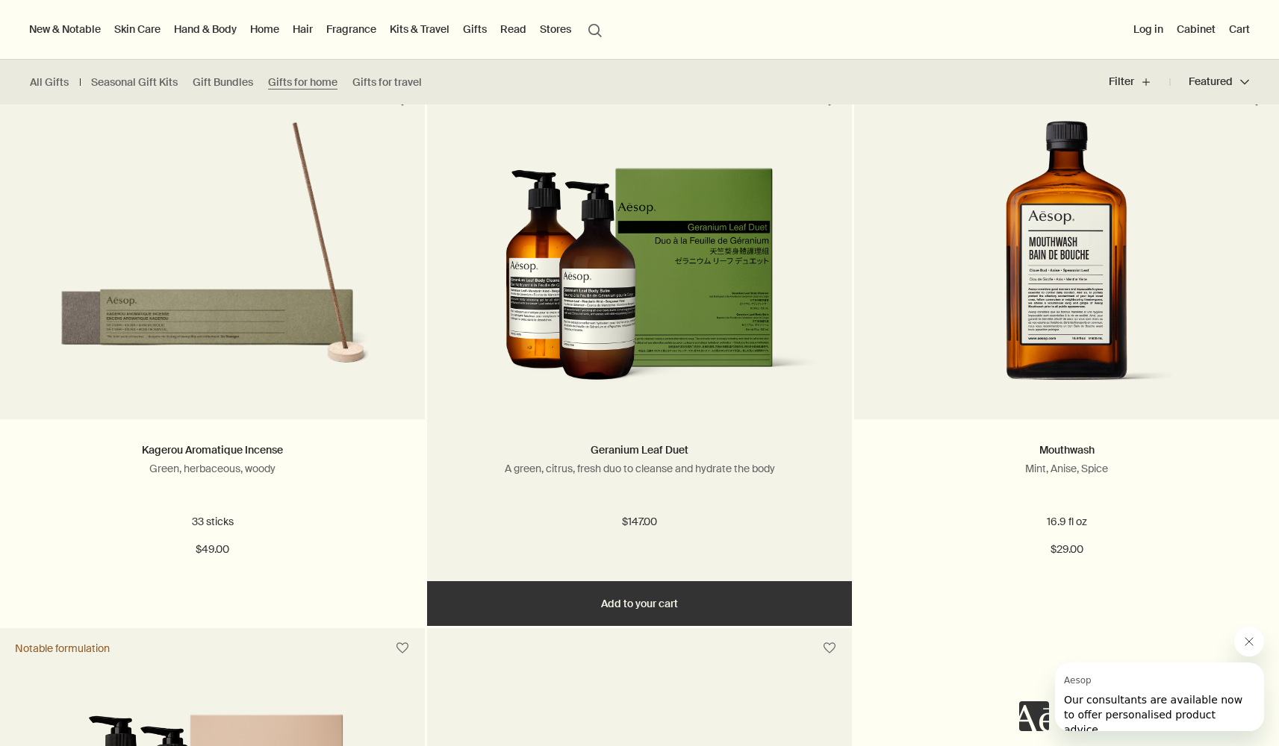
click at [667, 605] on button "Add Add to your cart" at bounding box center [639, 603] width 425 height 45
click at [712, 270] on img at bounding box center [639, 281] width 380 height 231
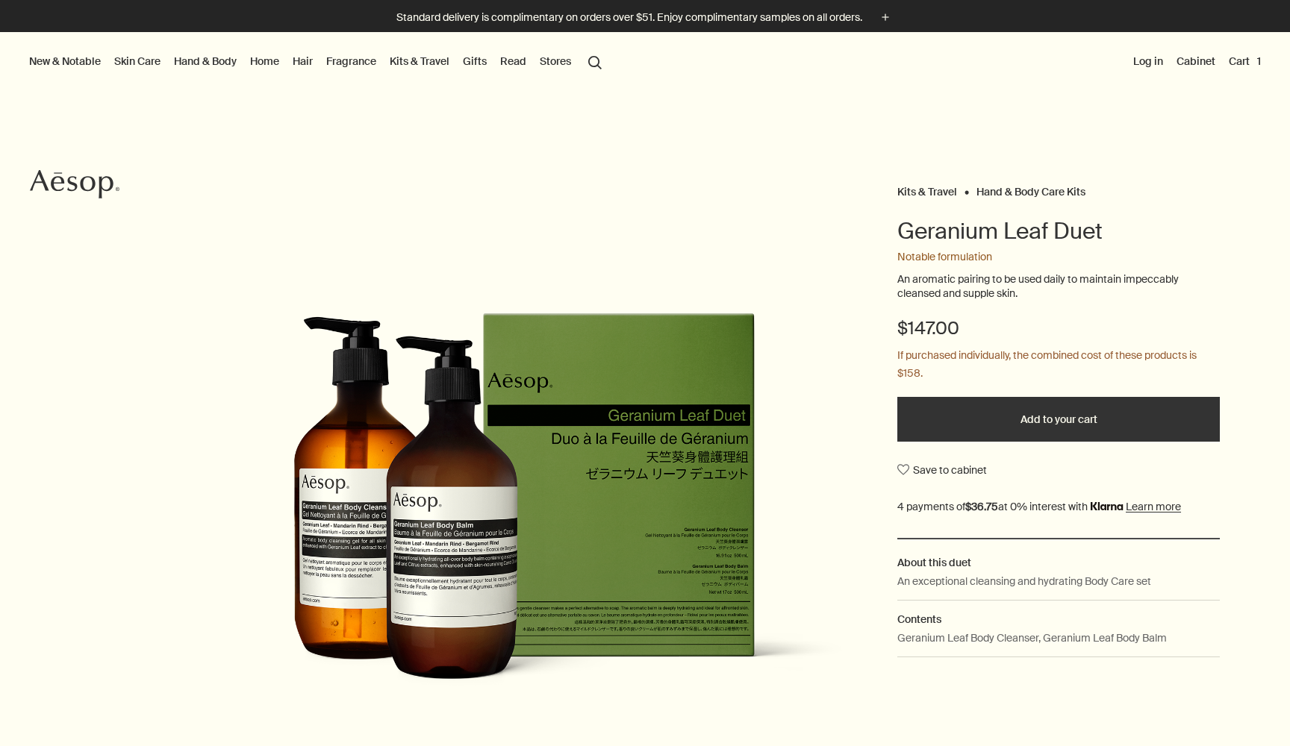
click at [474, 62] on link "Gifts" at bounding box center [475, 61] width 30 height 19
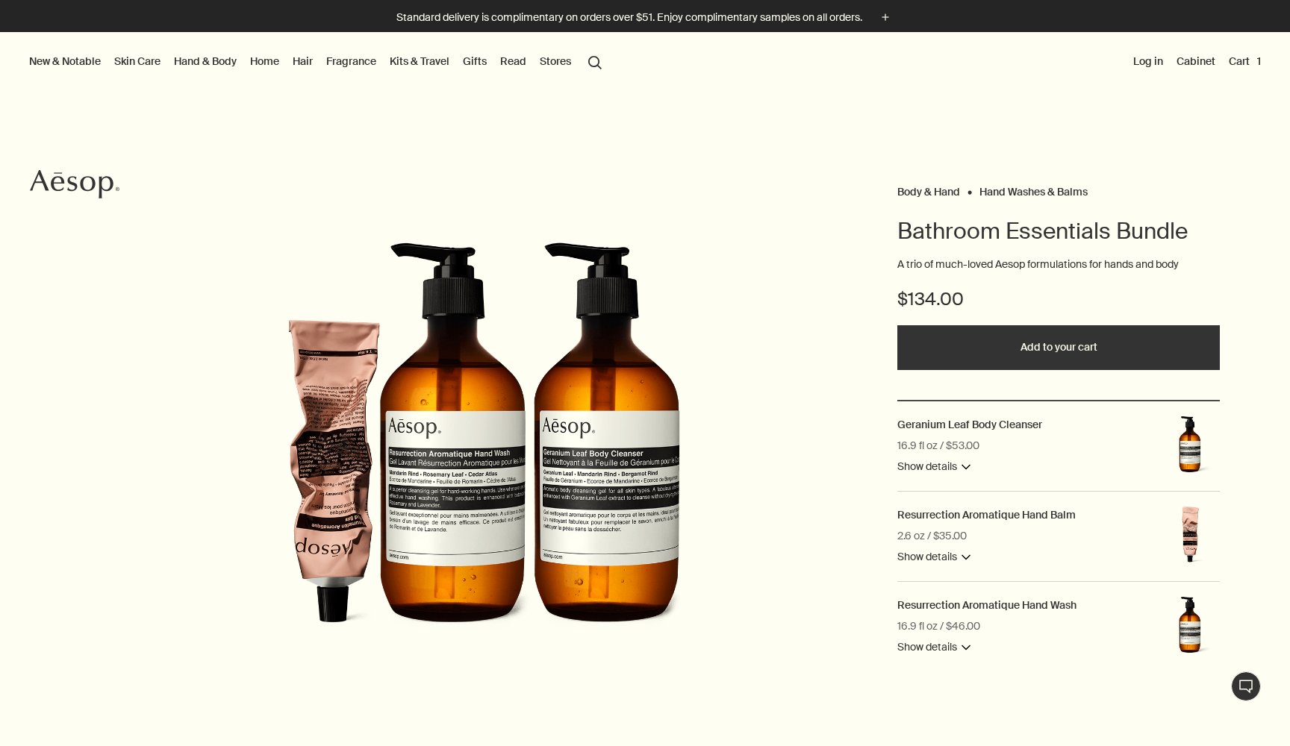
click at [1060, 348] on button "Add to your cart" at bounding box center [1058, 347] width 322 height 45
click at [1223, 63] on button "Cart 4" at bounding box center [1243, 61] width 41 height 19
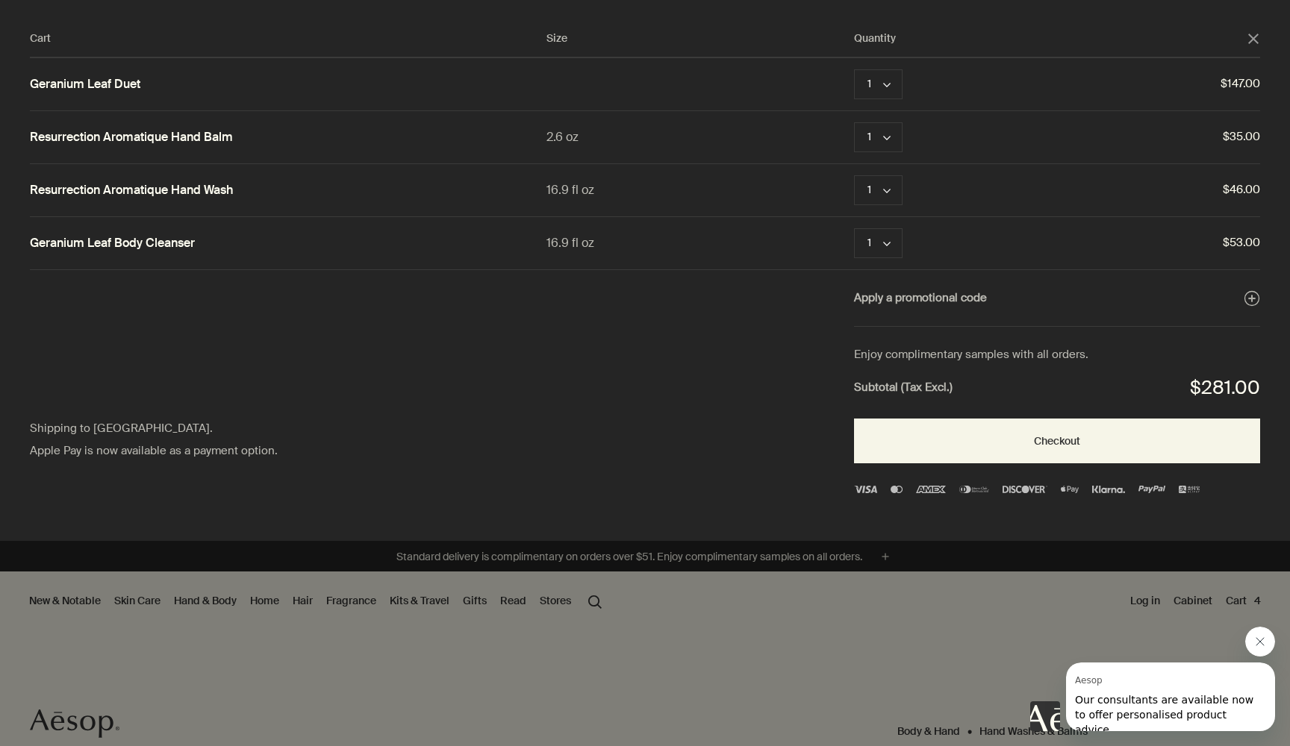
click at [1252, 39] on polygon "Close" at bounding box center [1253, 39] width 10 height 10
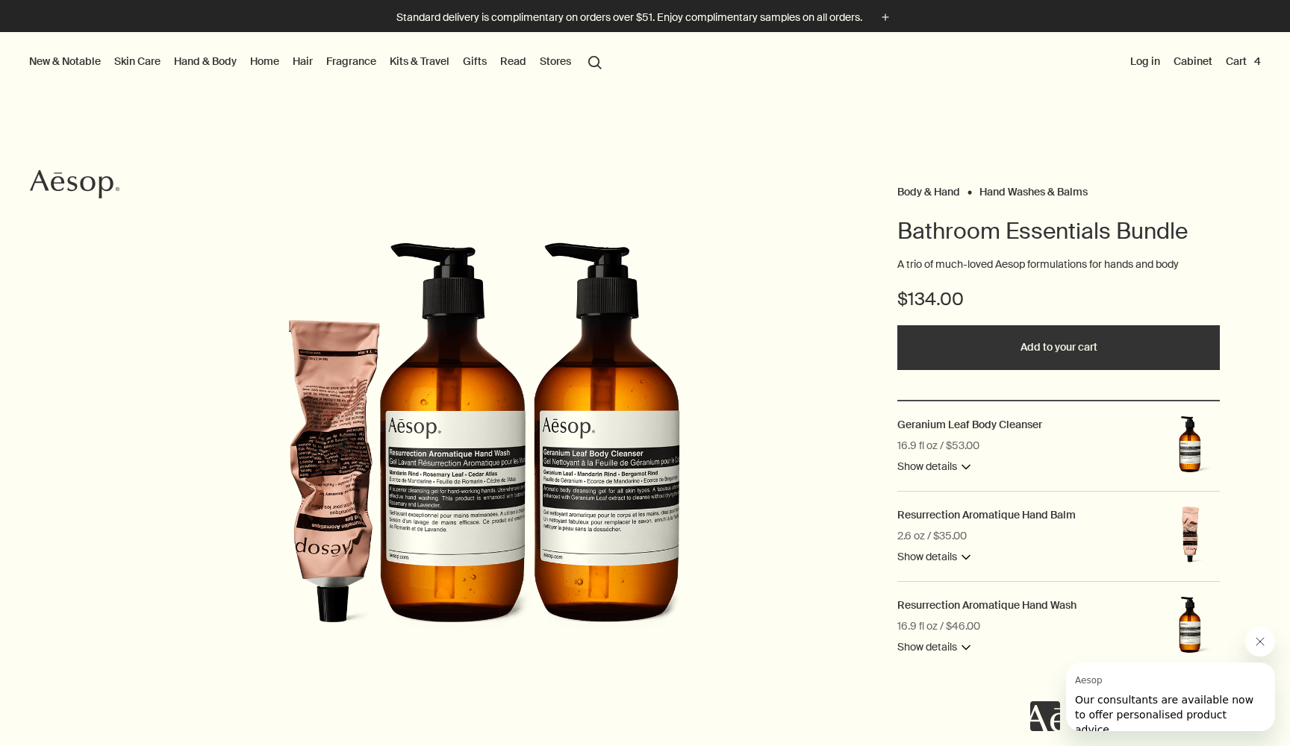
click at [596, 63] on button "search Search" at bounding box center [594, 61] width 27 height 28
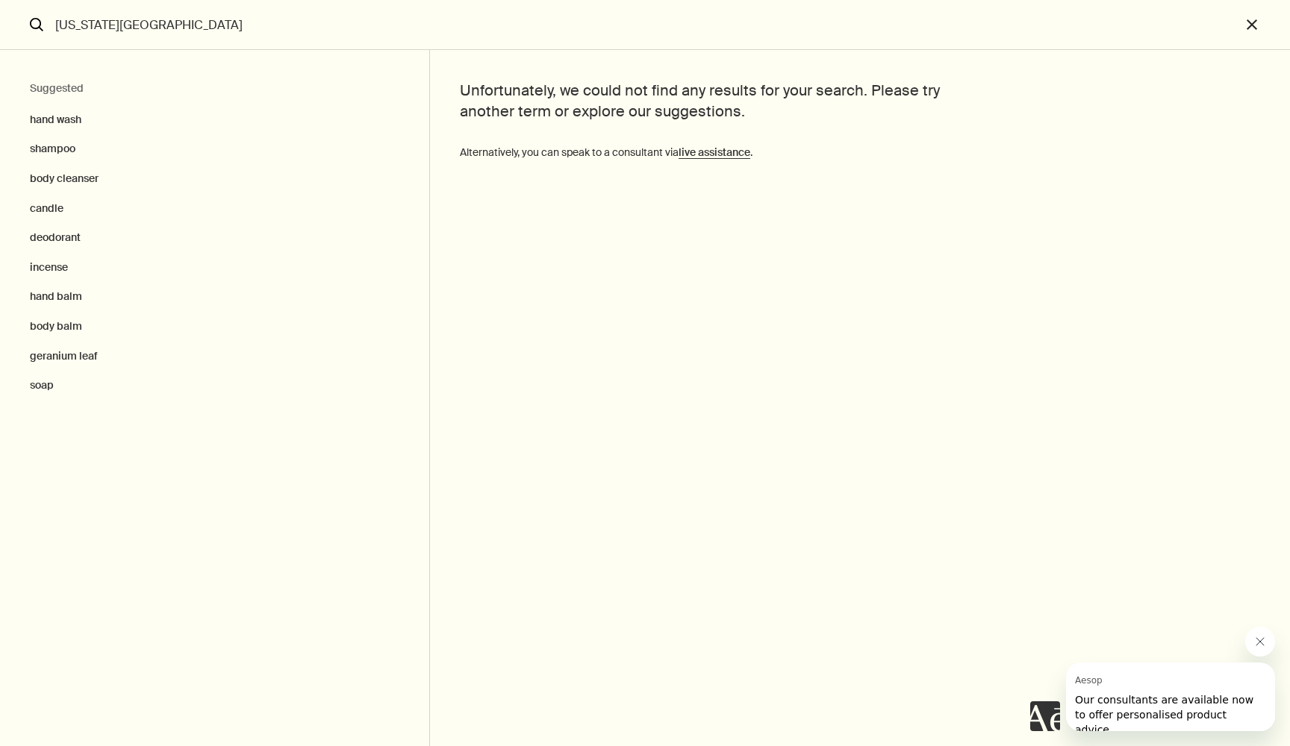
type input "new york city"
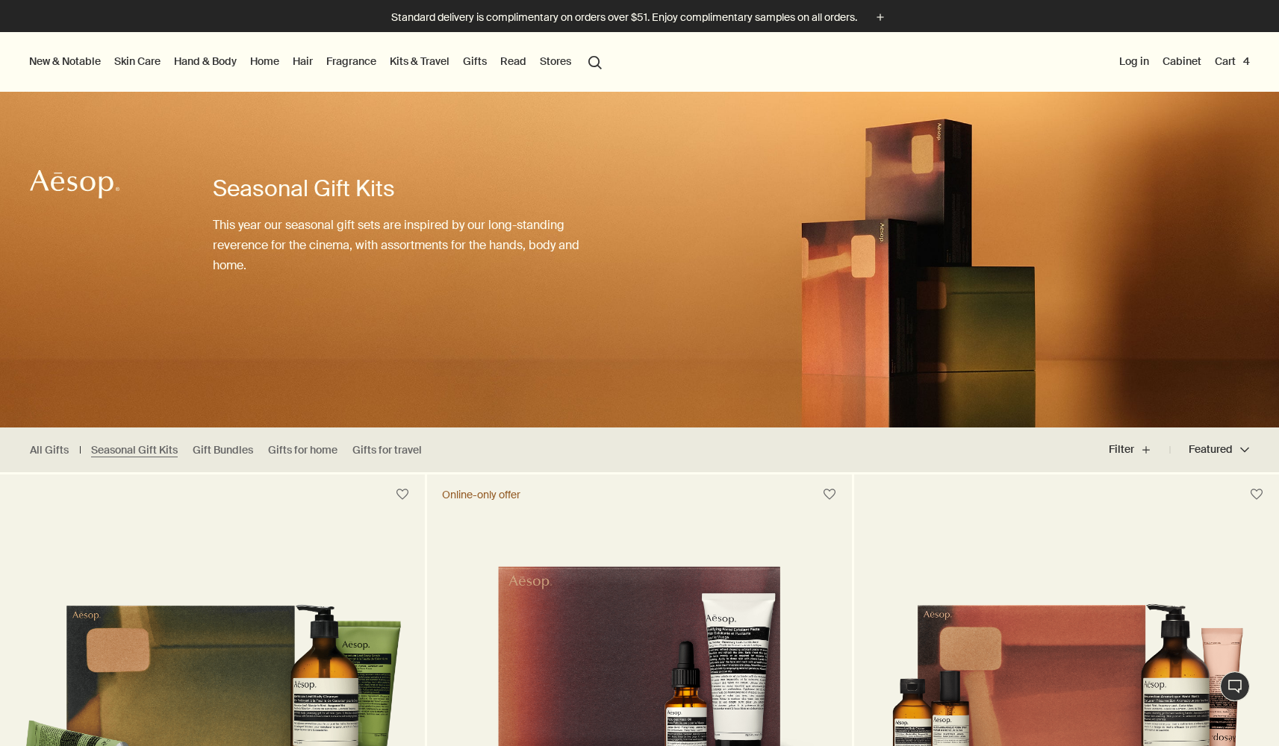
click at [478, 63] on link "Gifts" at bounding box center [475, 61] width 30 height 19
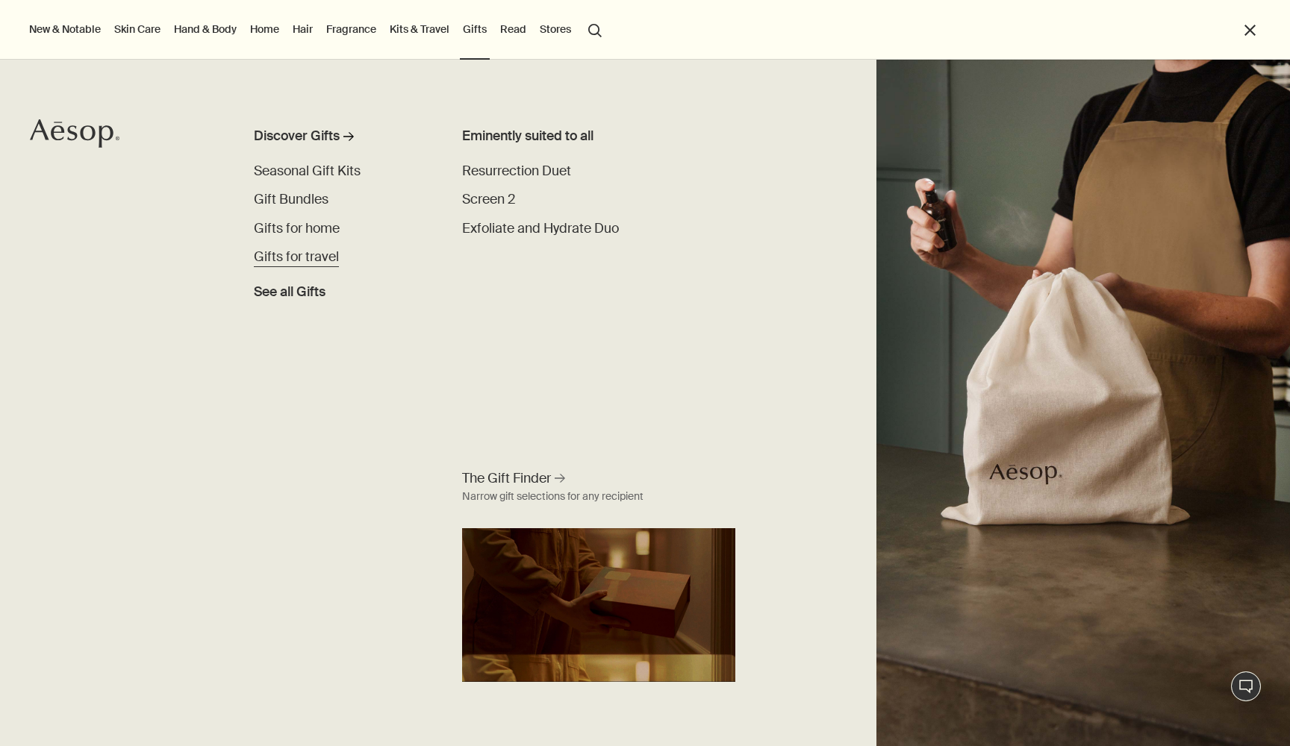
click at [319, 256] on span "Gifts for travel" at bounding box center [296, 257] width 85 height 17
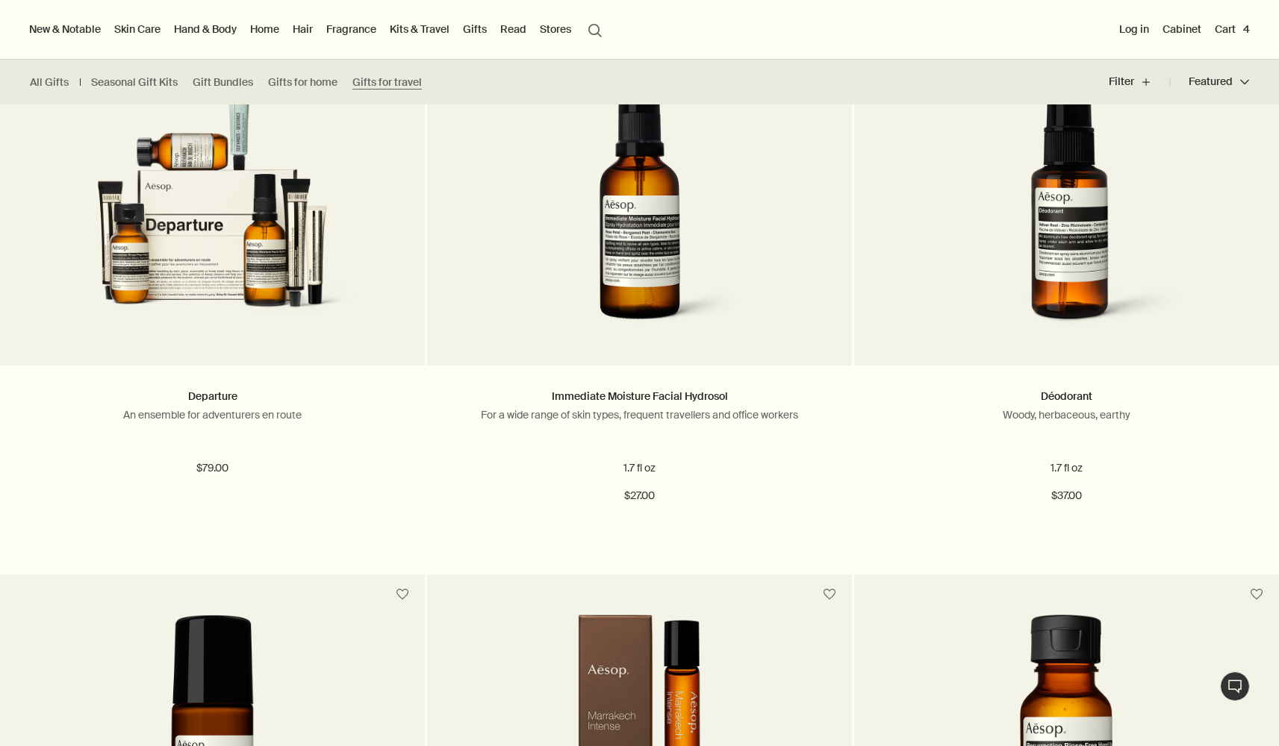
scroll to position [432, 0]
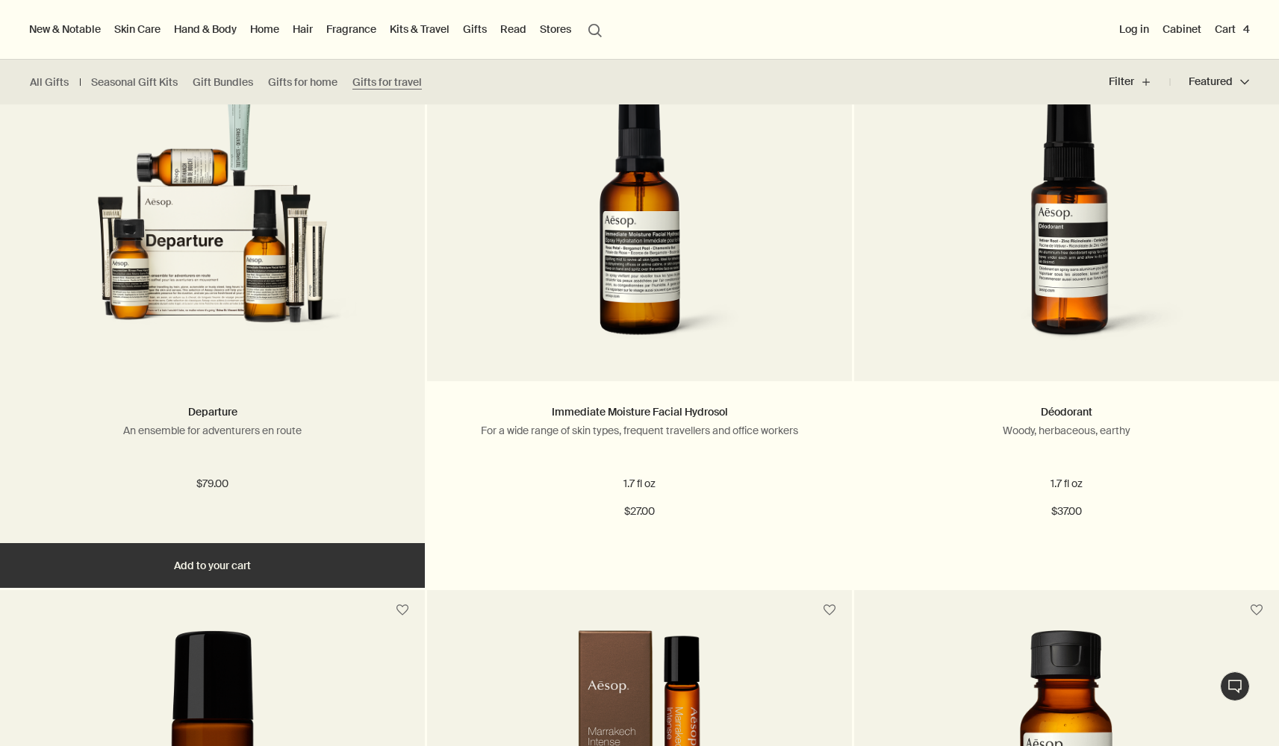
click at [222, 254] on img at bounding box center [212, 221] width 316 height 276
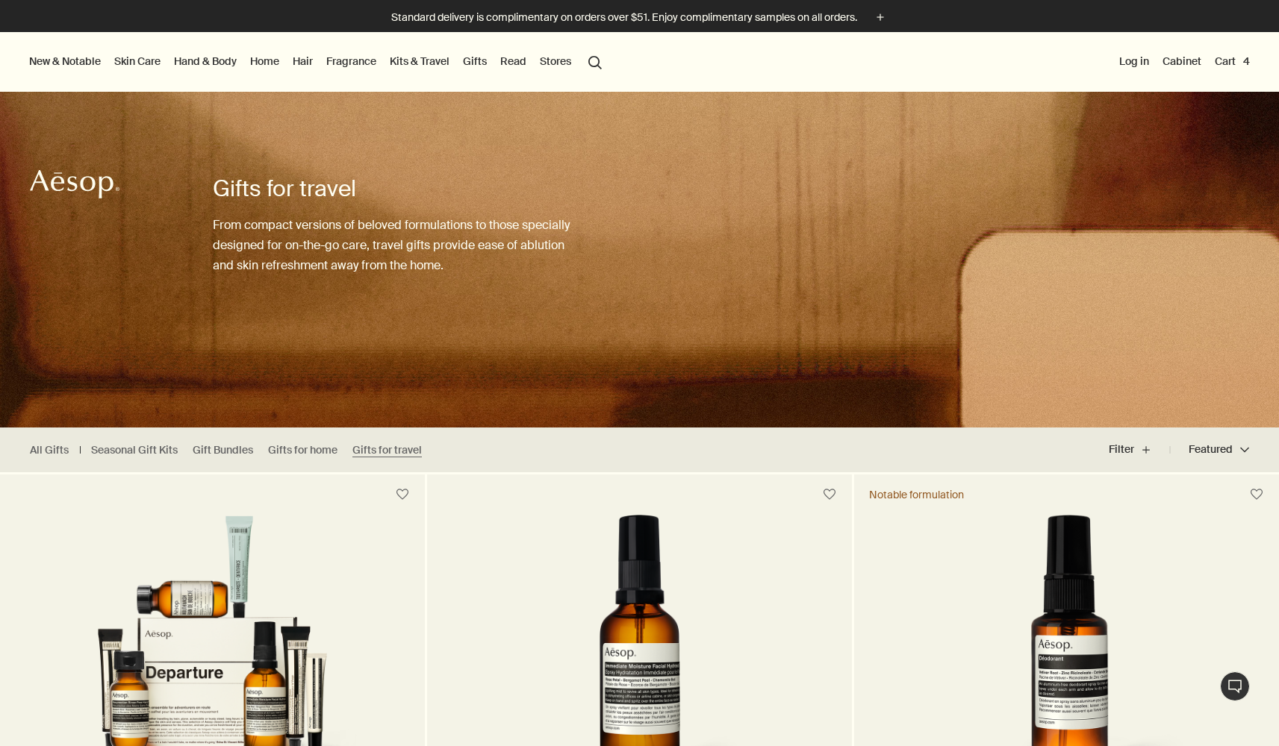
click at [266, 64] on link "Home" at bounding box center [264, 61] width 35 height 19
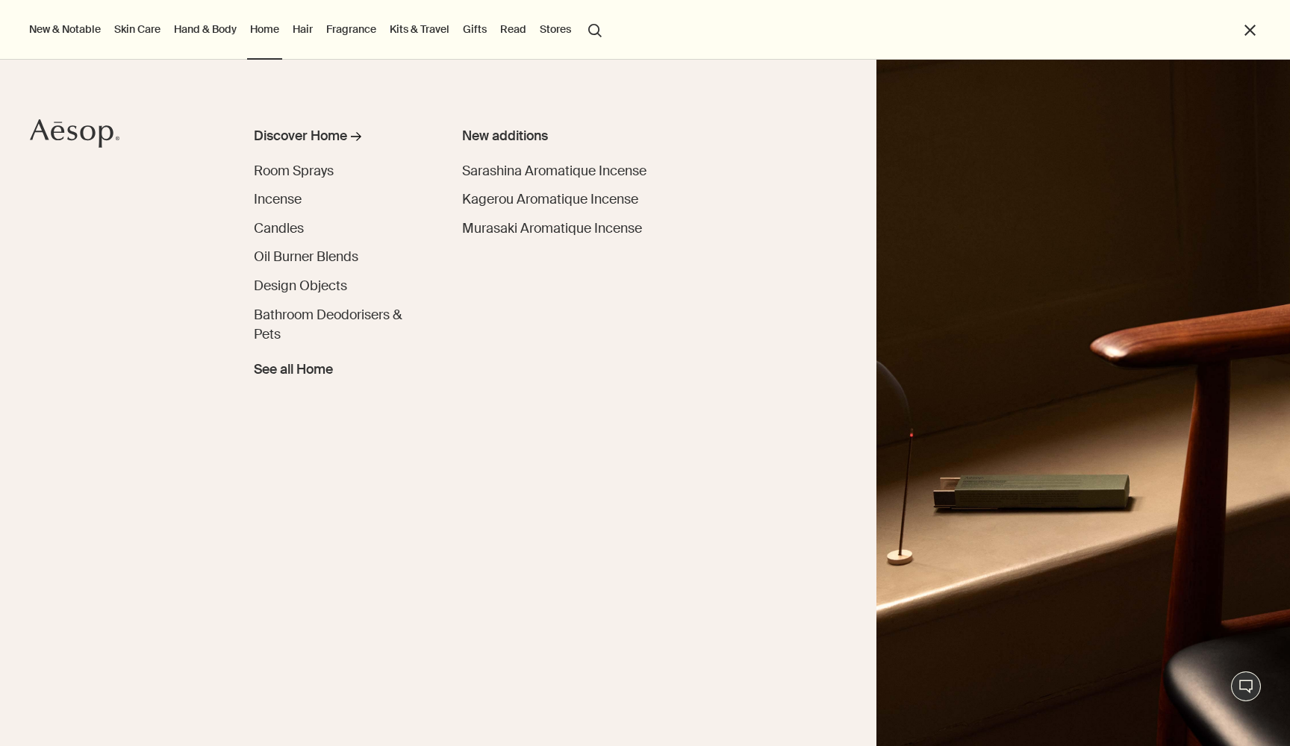
click at [137, 31] on link "Skin Care" at bounding box center [137, 28] width 52 height 19
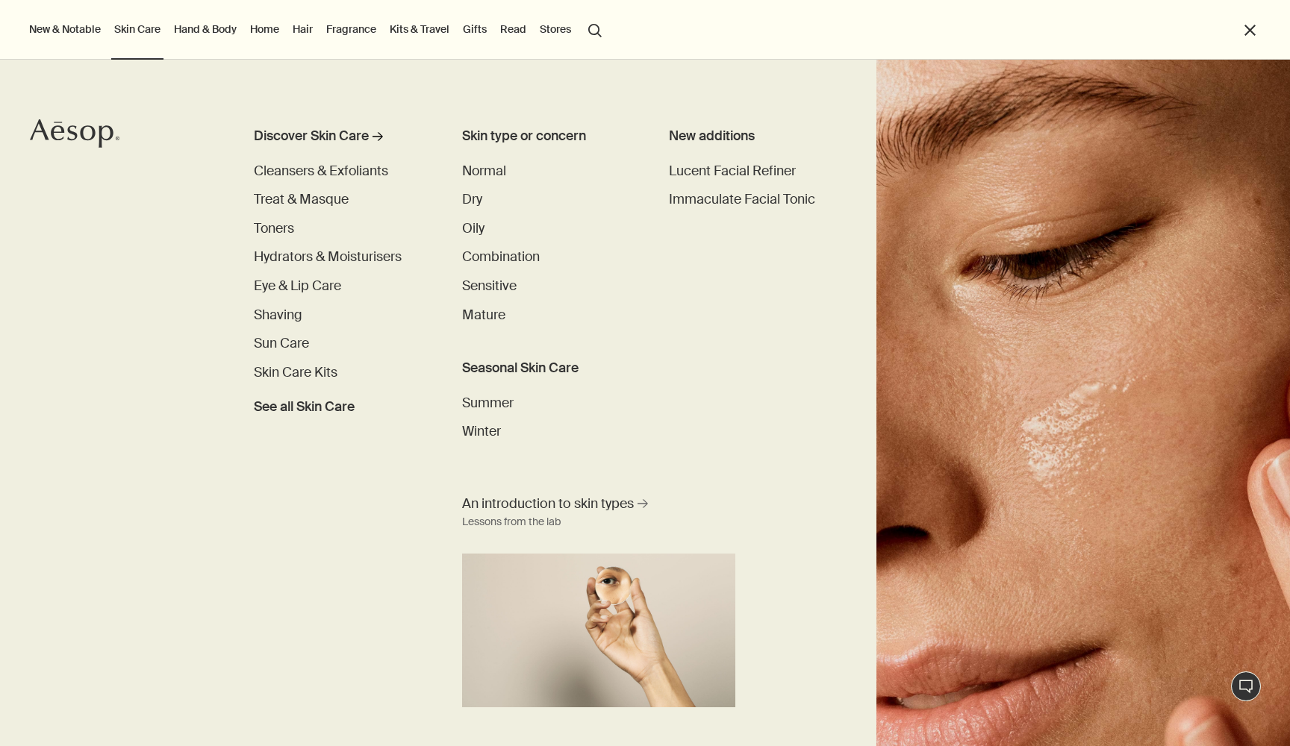
click at [476, 28] on link "Gifts" at bounding box center [475, 28] width 30 height 19
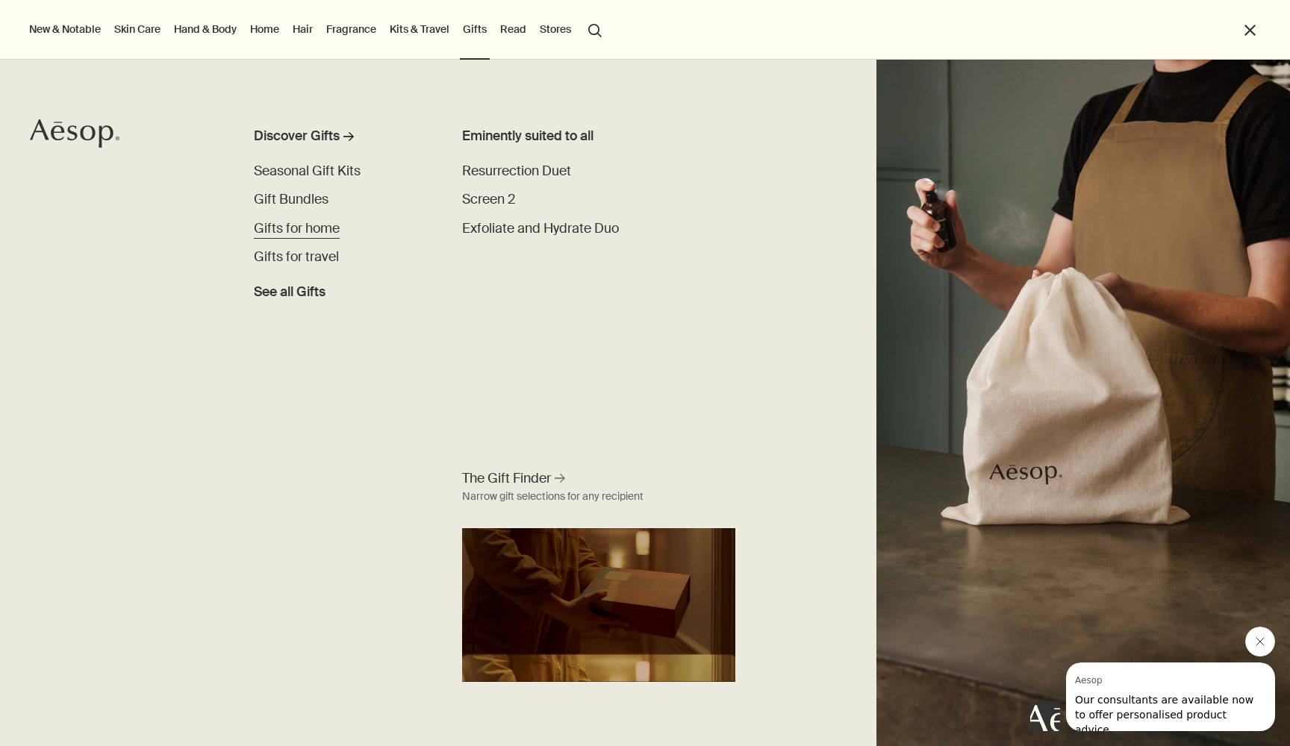
click at [329, 229] on span "Gifts for home" at bounding box center [297, 228] width 86 height 17
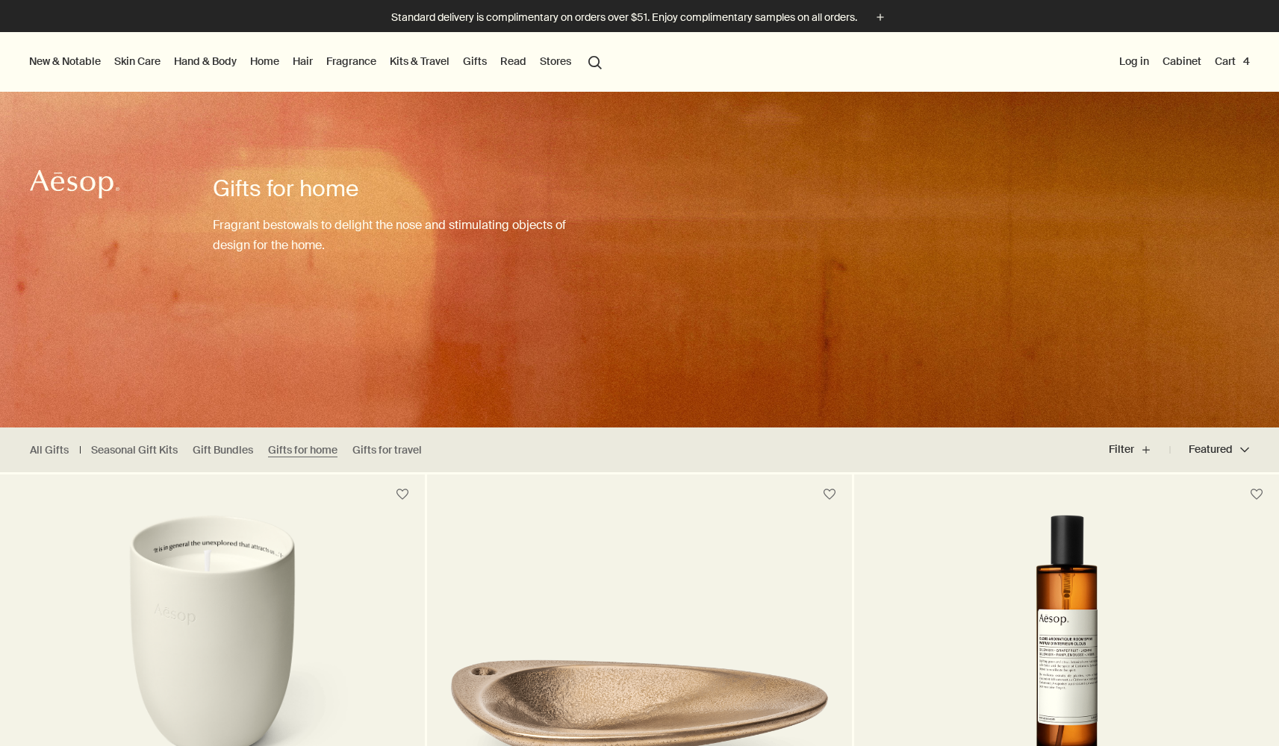
scroll to position [290, 0]
